Goal: Entertainment & Leisure: Consume media (video, audio)

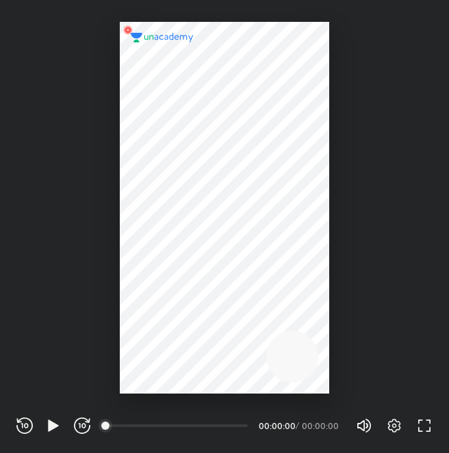
scroll to position [453, 449]
click at [295, 222] on div at bounding box center [224, 208] width 209 height 372
click at [53, 426] on icon "button" at bounding box center [53, 426] width 10 height 12
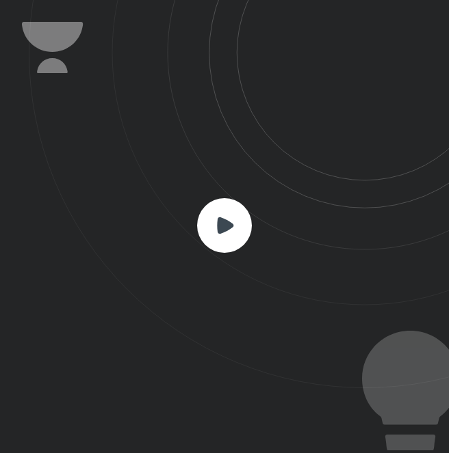
click at [53, 426] on div at bounding box center [224, 226] width 449 height 453
click at [202, 227] on rect at bounding box center [224, 225] width 55 height 55
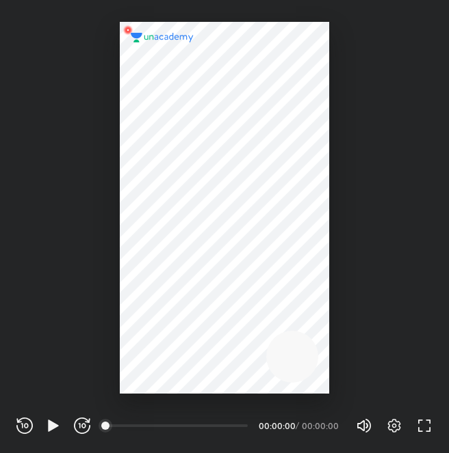
scroll to position [453, 449]
click at [52, 432] on icon "button" at bounding box center [53, 426] width 16 height 16
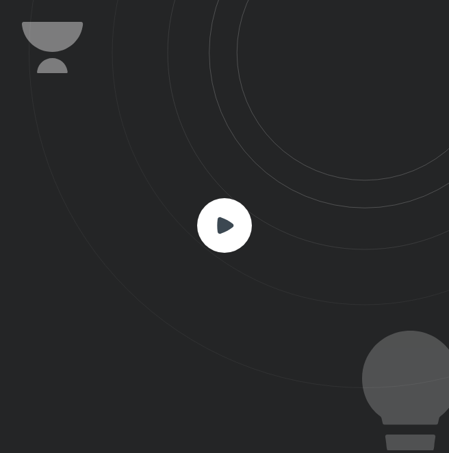
click at [219, 222] on icon at bounding box center [225, 225] width 16 height 16
